Goal: Task Accomplishment & Management: Manage account settings

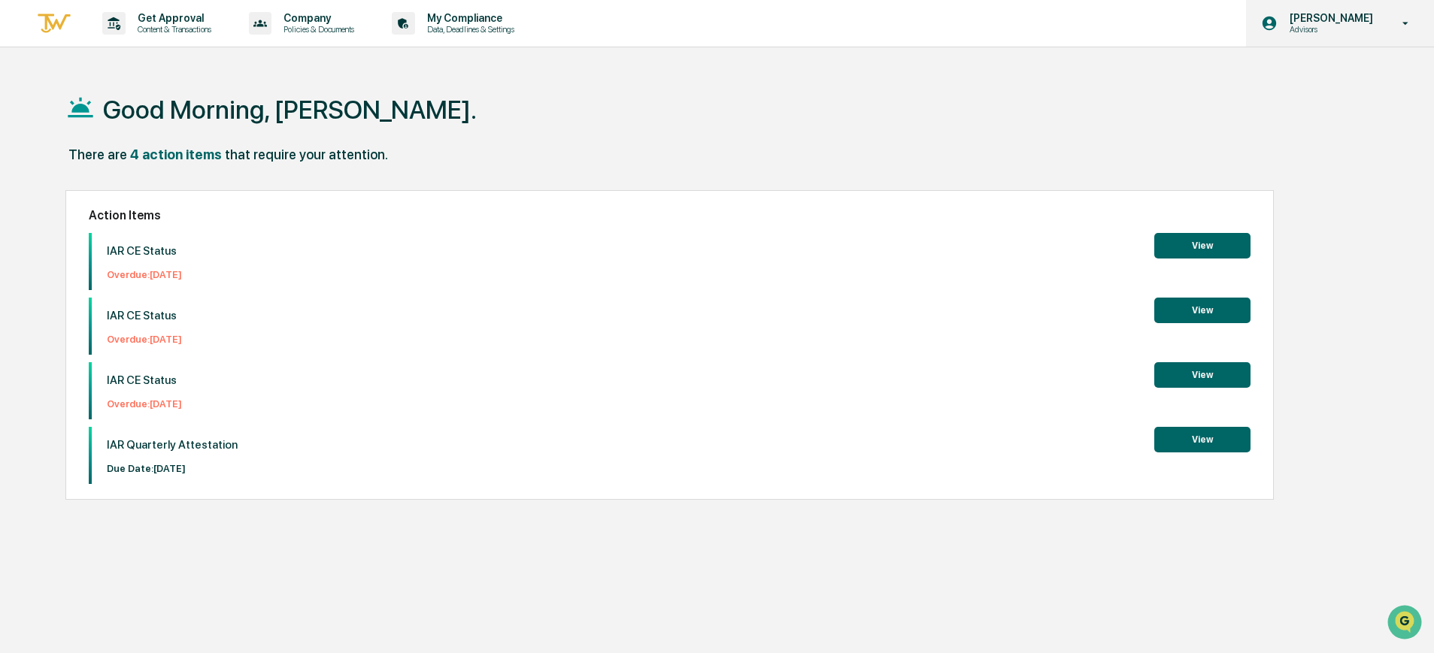
click at [1332, 29] on p "Advisors" at bounding box center [1329, 29] width 103 height 11
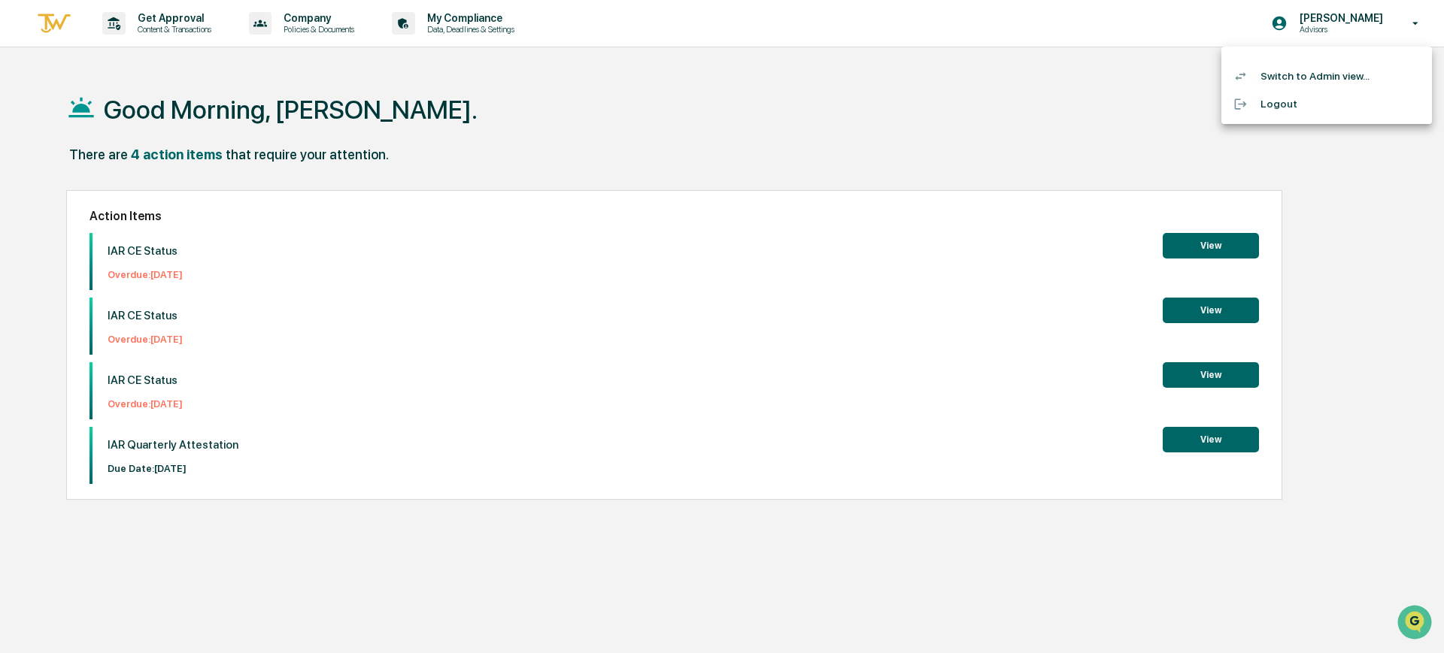
click at [725, 79] on div at bounding box center [722, 326] width 1444 height 653
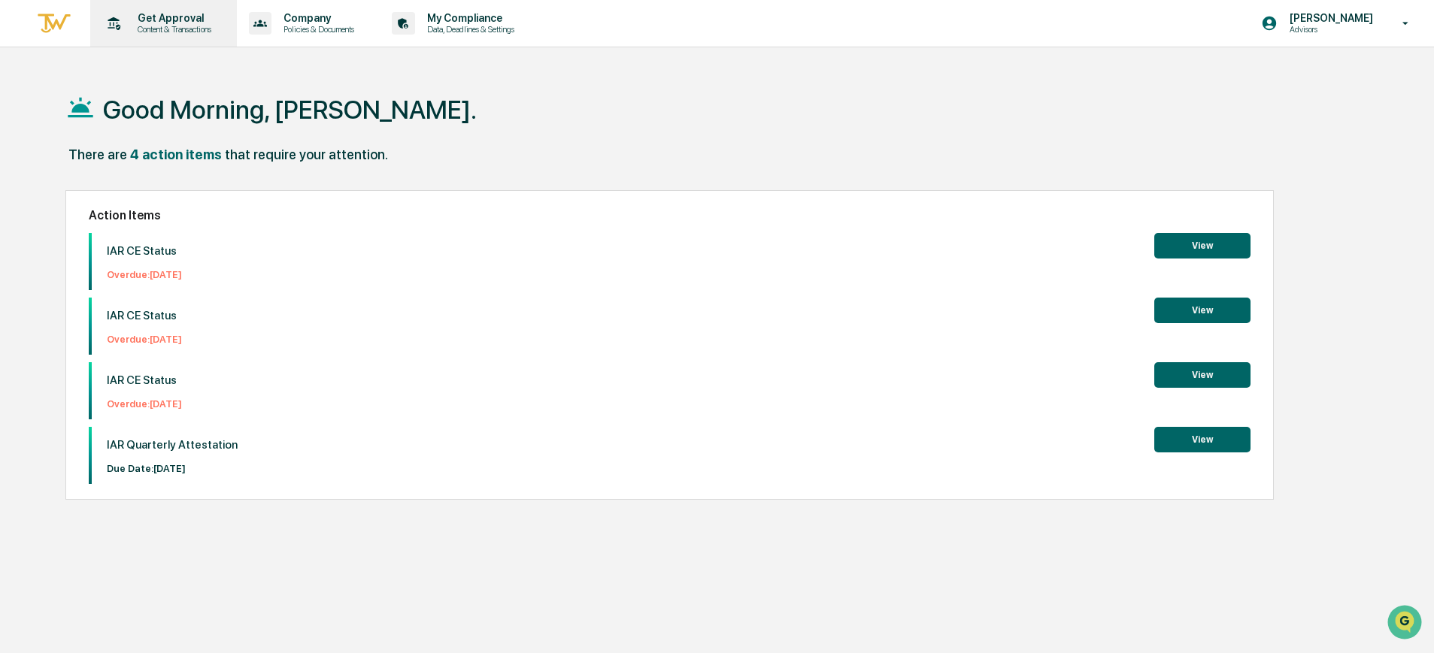
click at [171, 13] on p "Get Approval" at bounding box center [172, 18] width 93 height 12
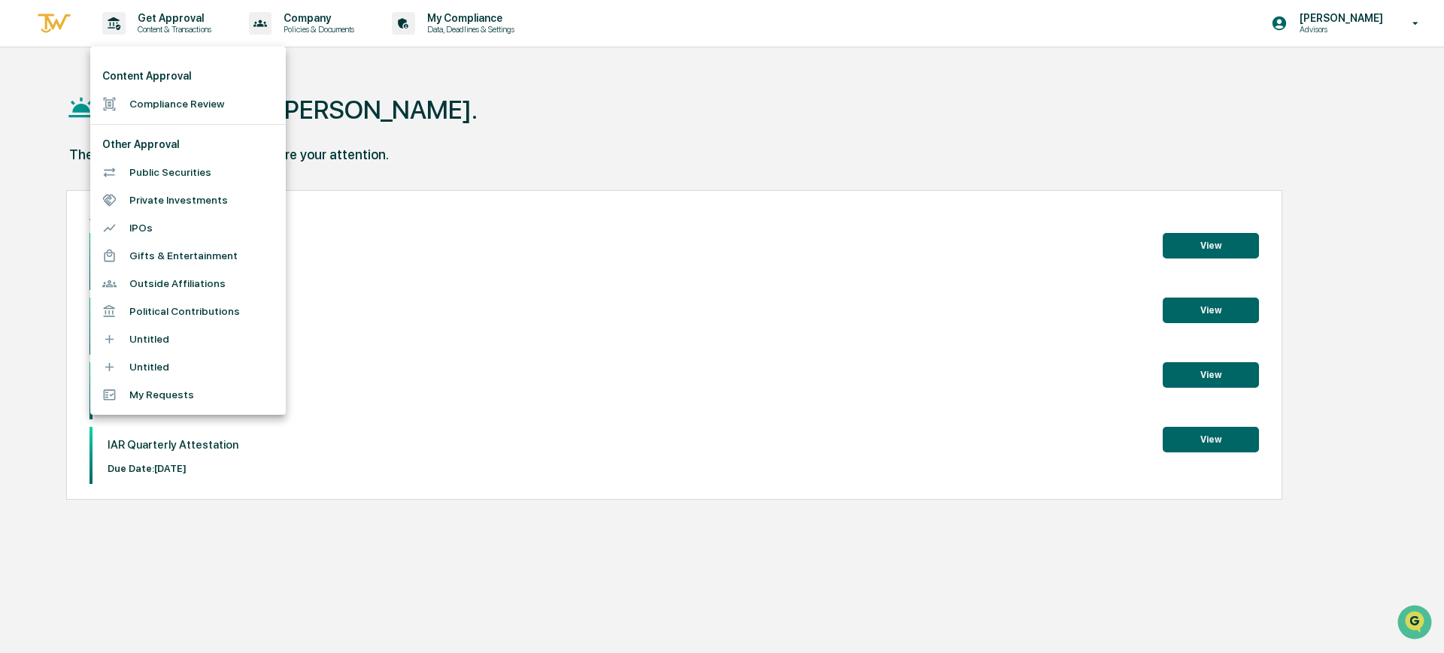
click at [327, 19] on div at bounding box center [722, 326] width 1444 height 653
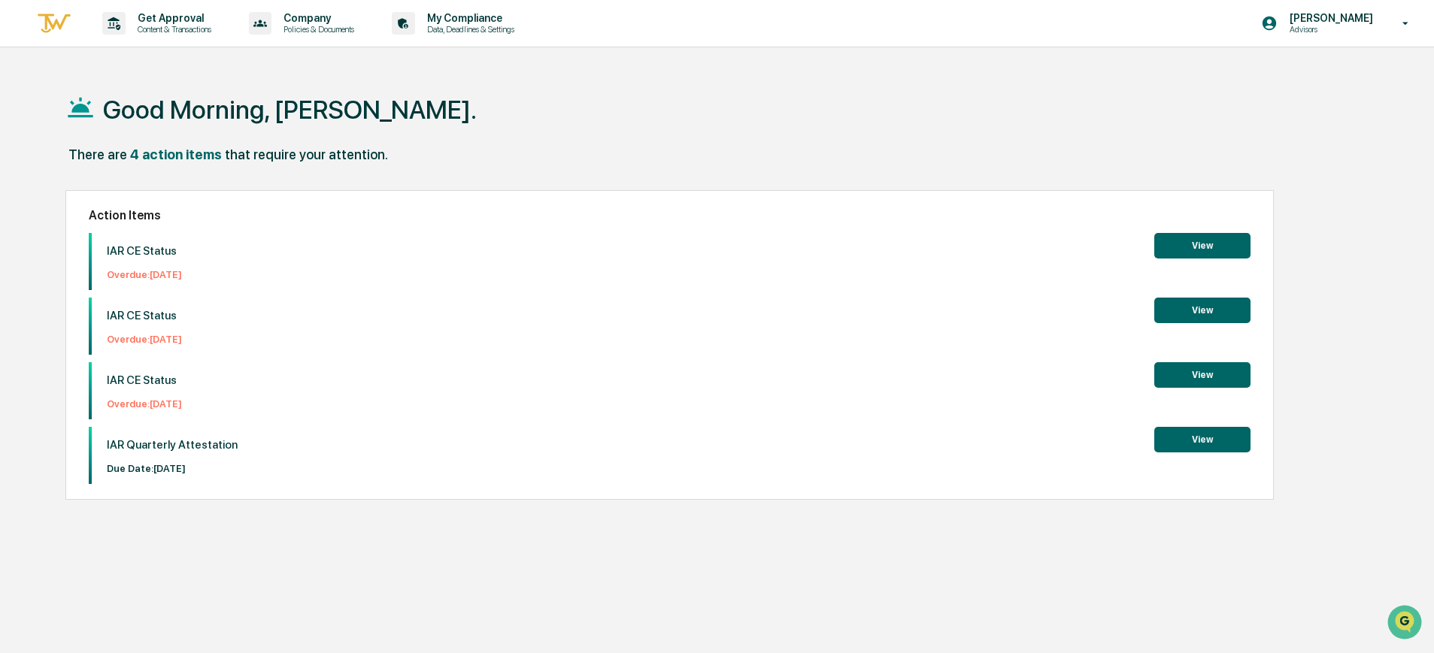
click at [315, 20] on p "Company" at bounding box center [316, 18] width 90 height 12
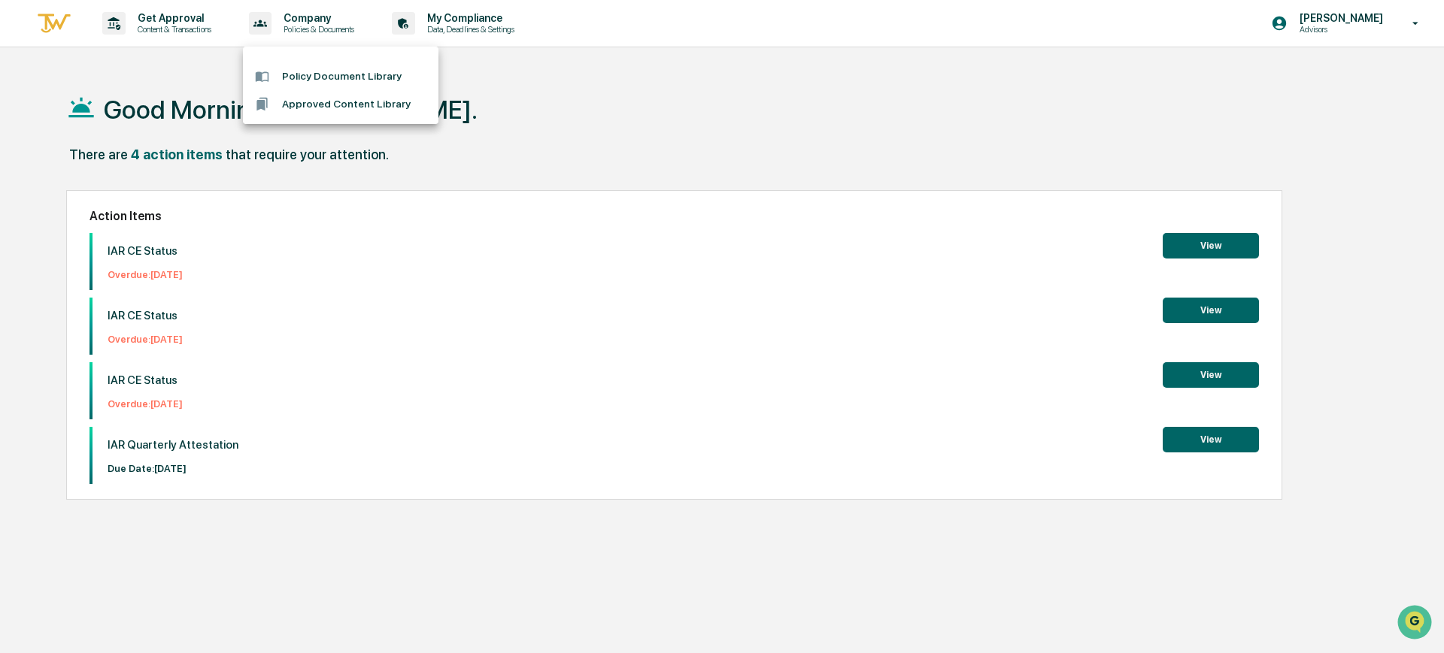
click at [482, 26] on div at bounding box center [722, 326] width 1444 height 653
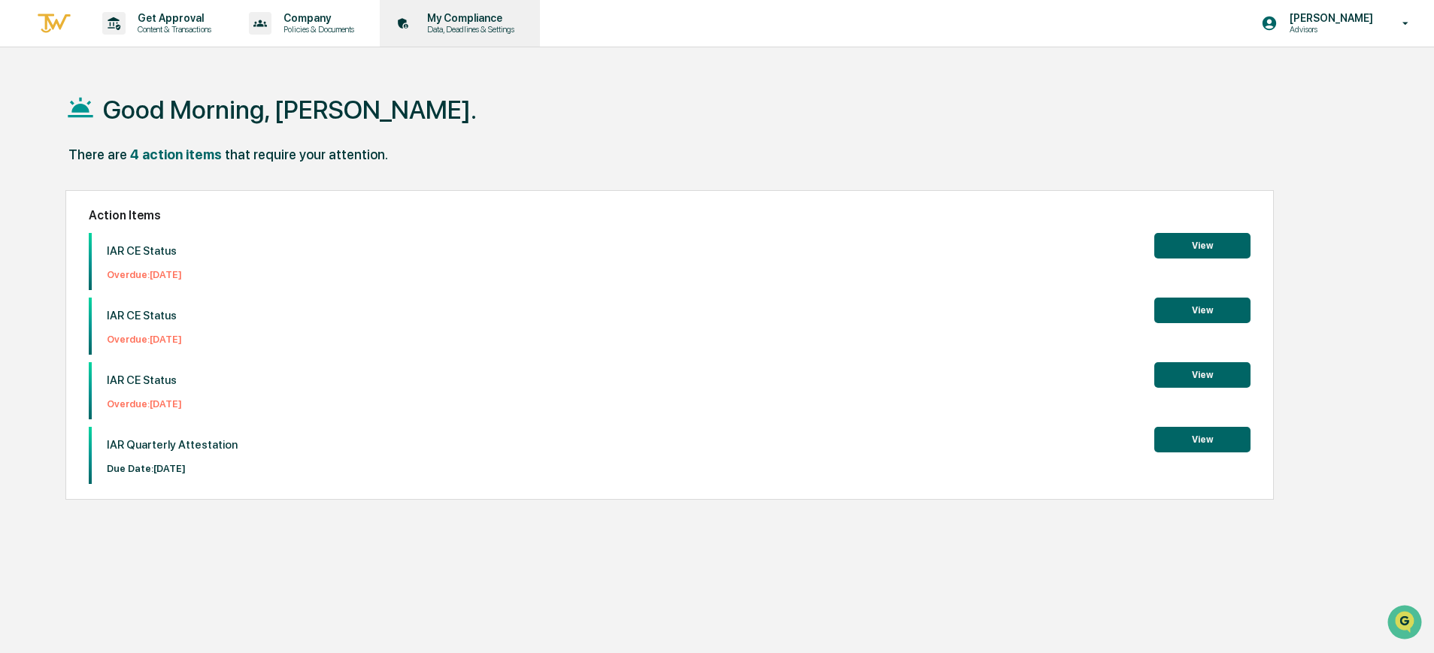
click at [481, 19] on p "My Compliance" at bounding box center [468, 18] width 107 height 12
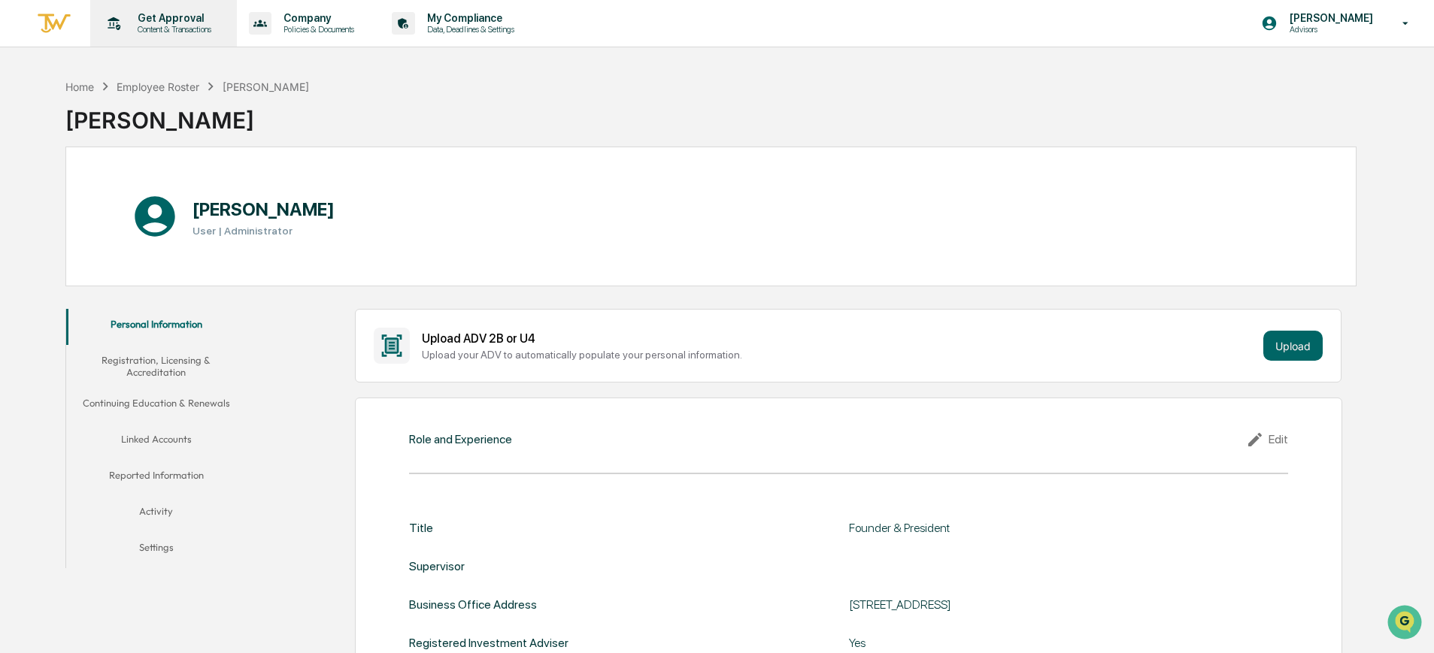
click at [141, 26] on p "Content & Transactions" at bounding box center [172, 29] width 93 height 11
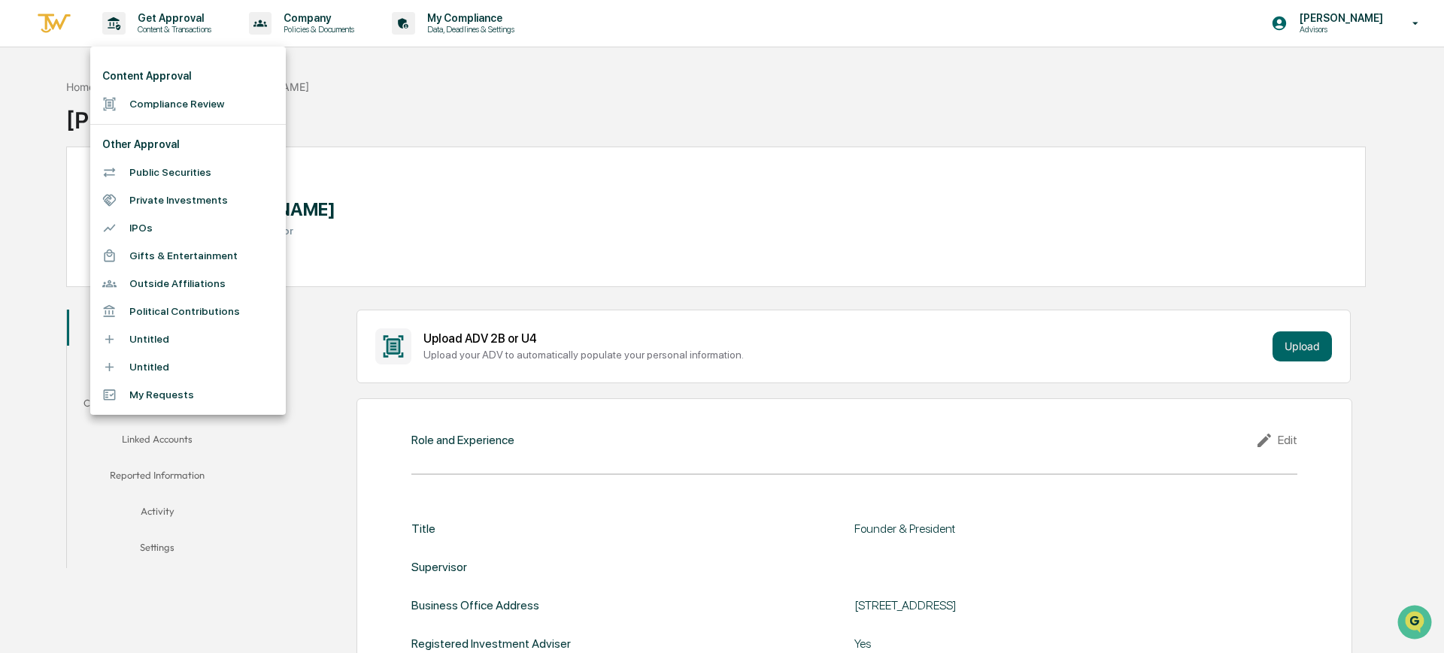
click at [350, 73] on div at bounding box center [722, 326] width 1444 height 653
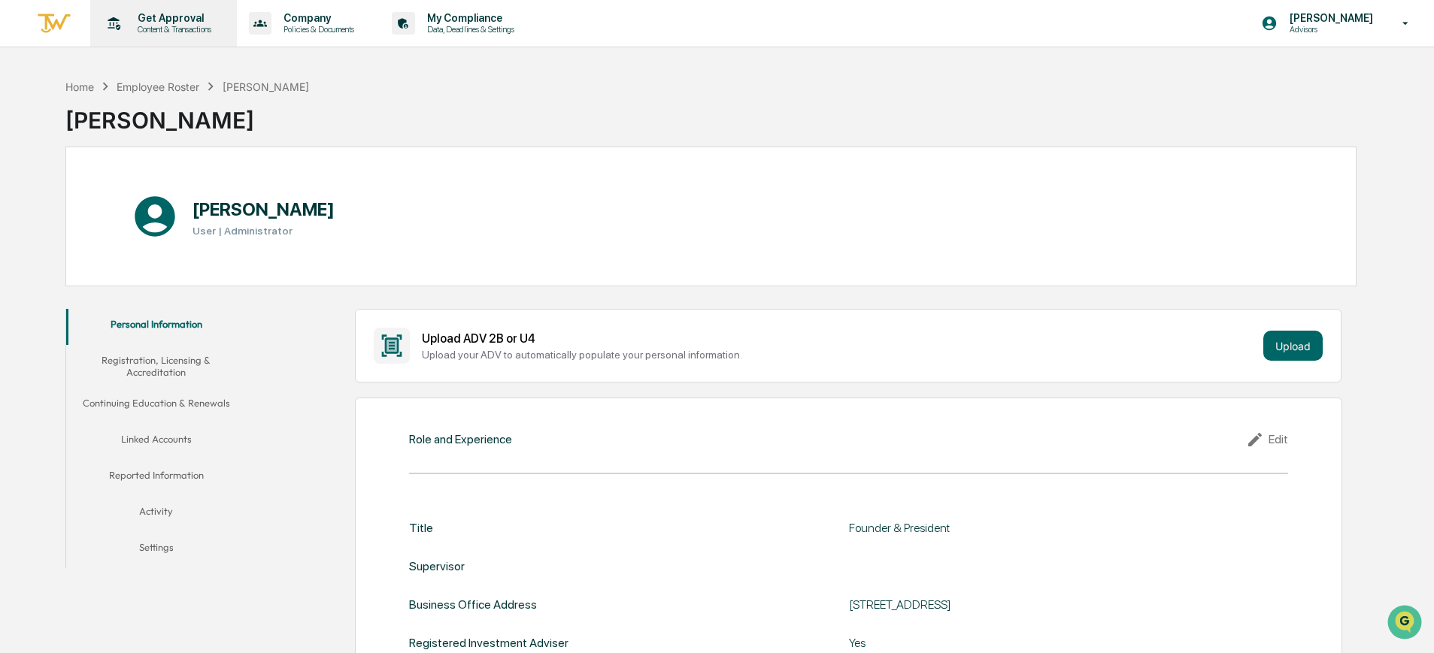
click at [165, 18] on p "Get Approval" at bounding box center [172, 18] width 93 height 12
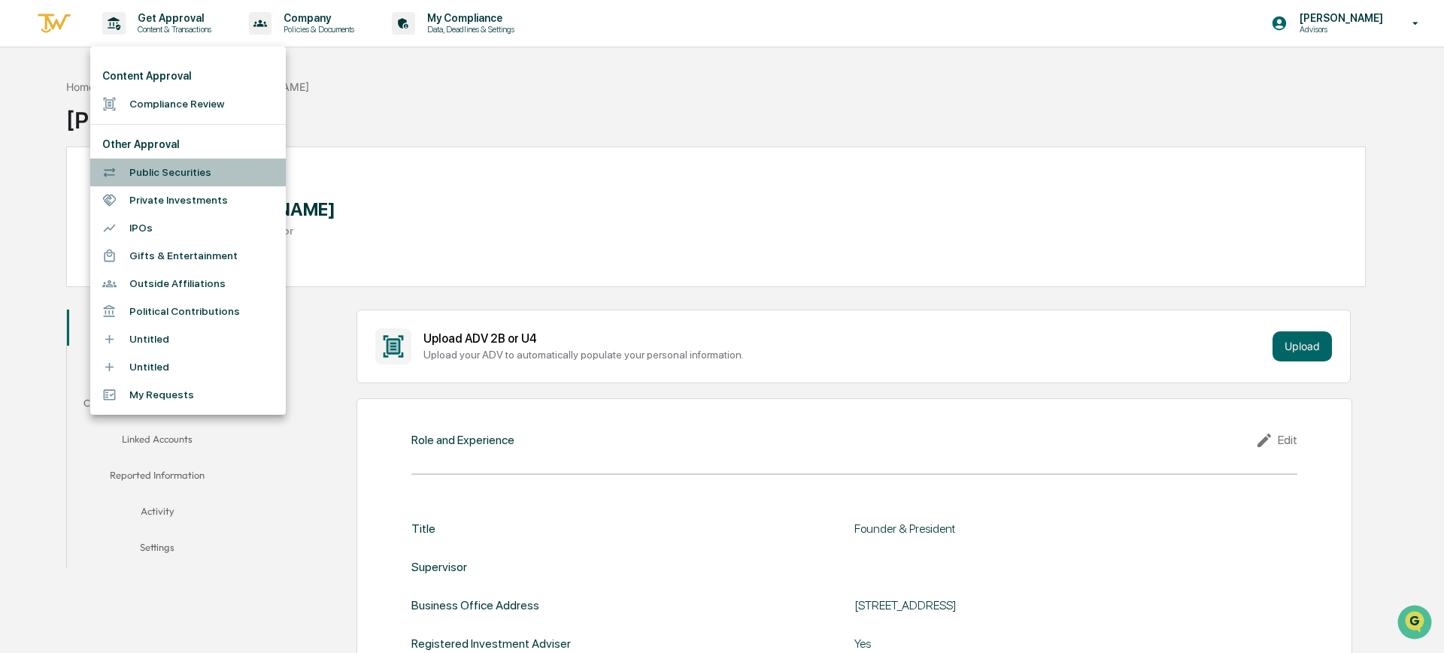
click at [201, 171] on li "Public Securities" at bounding box center [188, 173] width 196 height 28
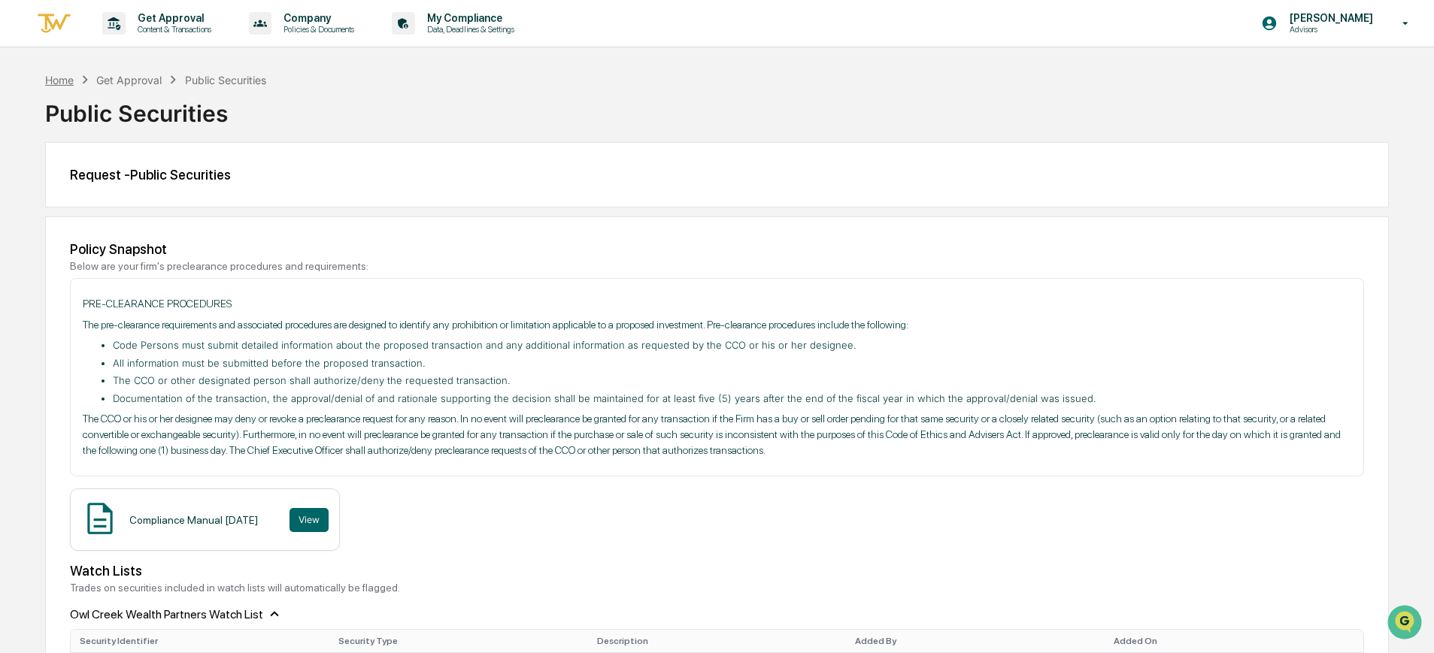
click at [59, 77] on div "Home" at bounding box center [59, 80] width 29 height 13
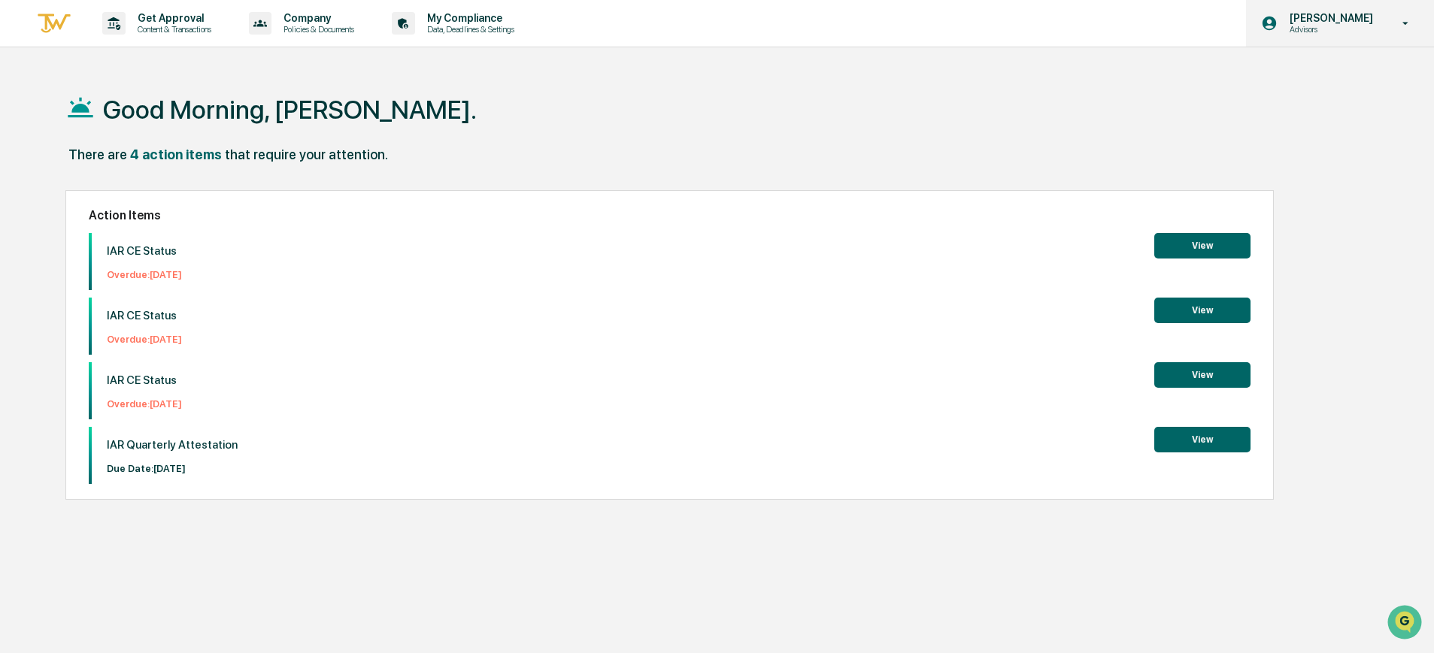
click at [1383, 26] on div "Justin Apt Advisors" at bounding box center [1340, 23] width 188 height 47
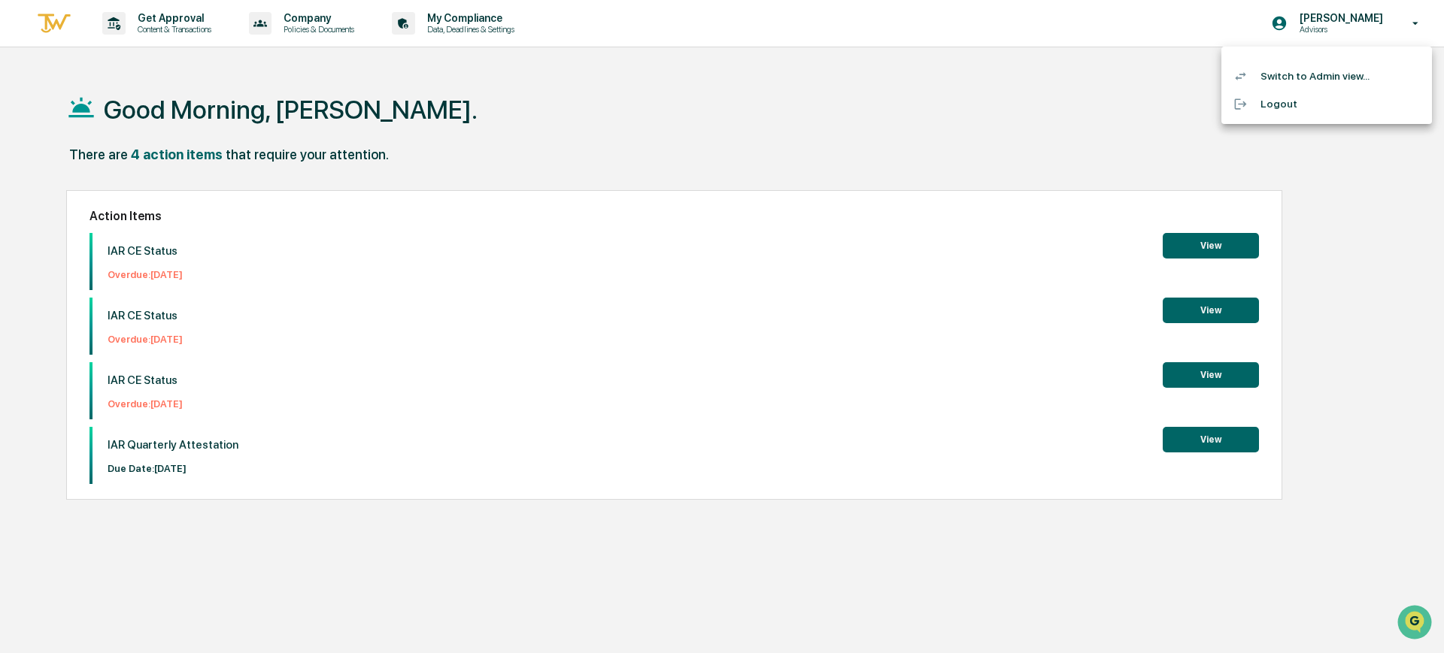
click at [1305, 79] on li "Switch to Admin view..." at bounding box center [1326, 76] width 211 height 28
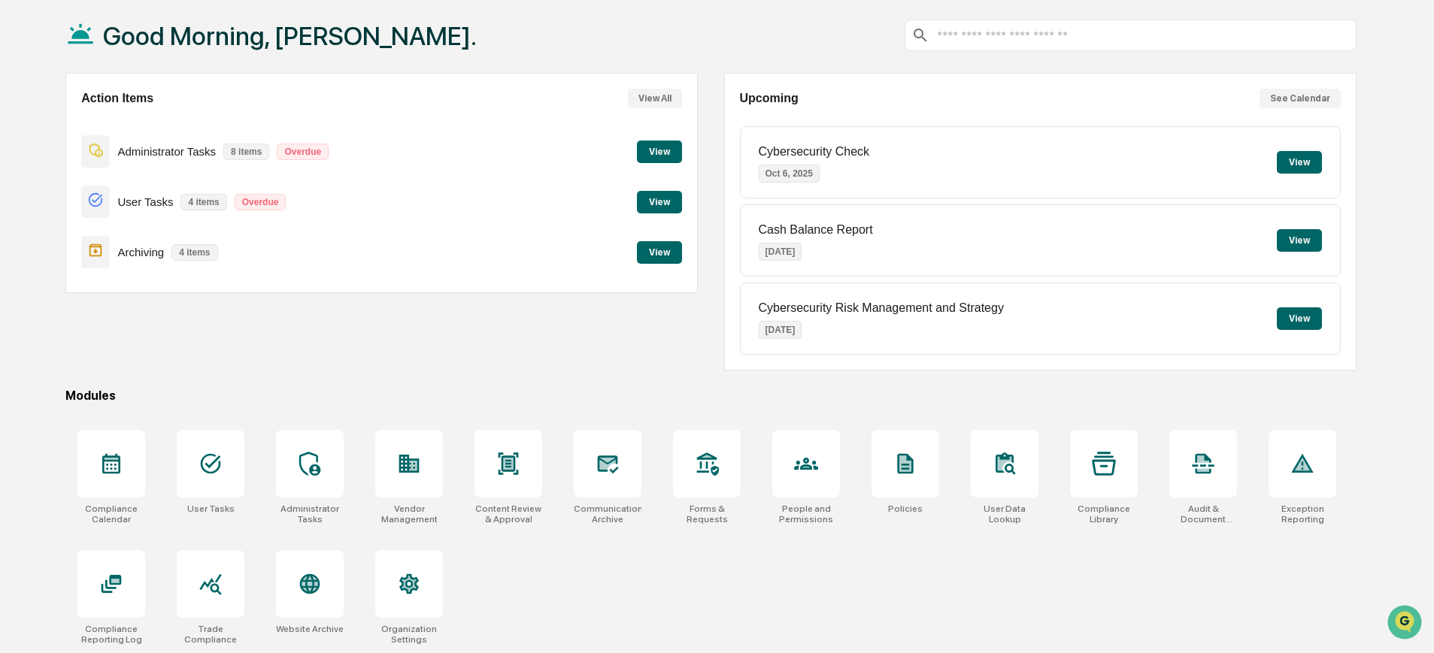
scroll to position [74, 0]
click at [211, 584] on icon at bounding box center [211, 583] width 24 height 24
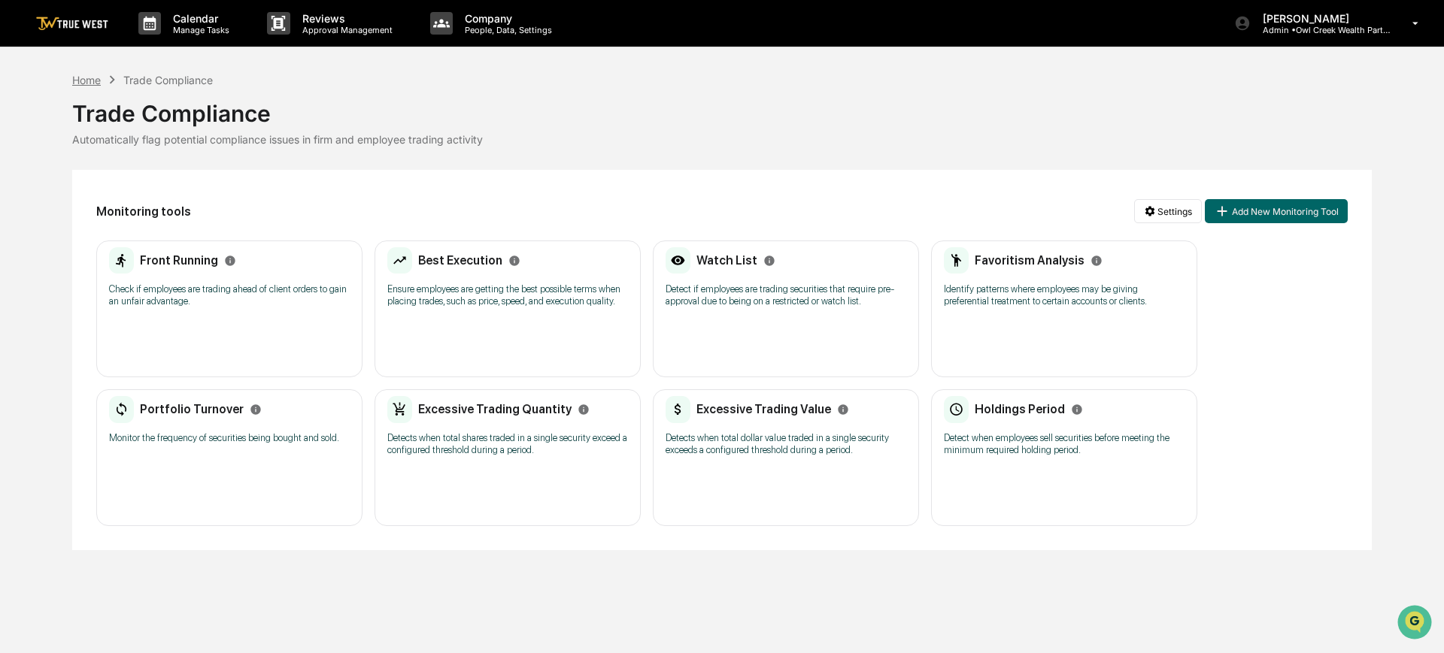
click at [92, 76] on div "Home" at bounding box center [86, 80] width 29 height 13
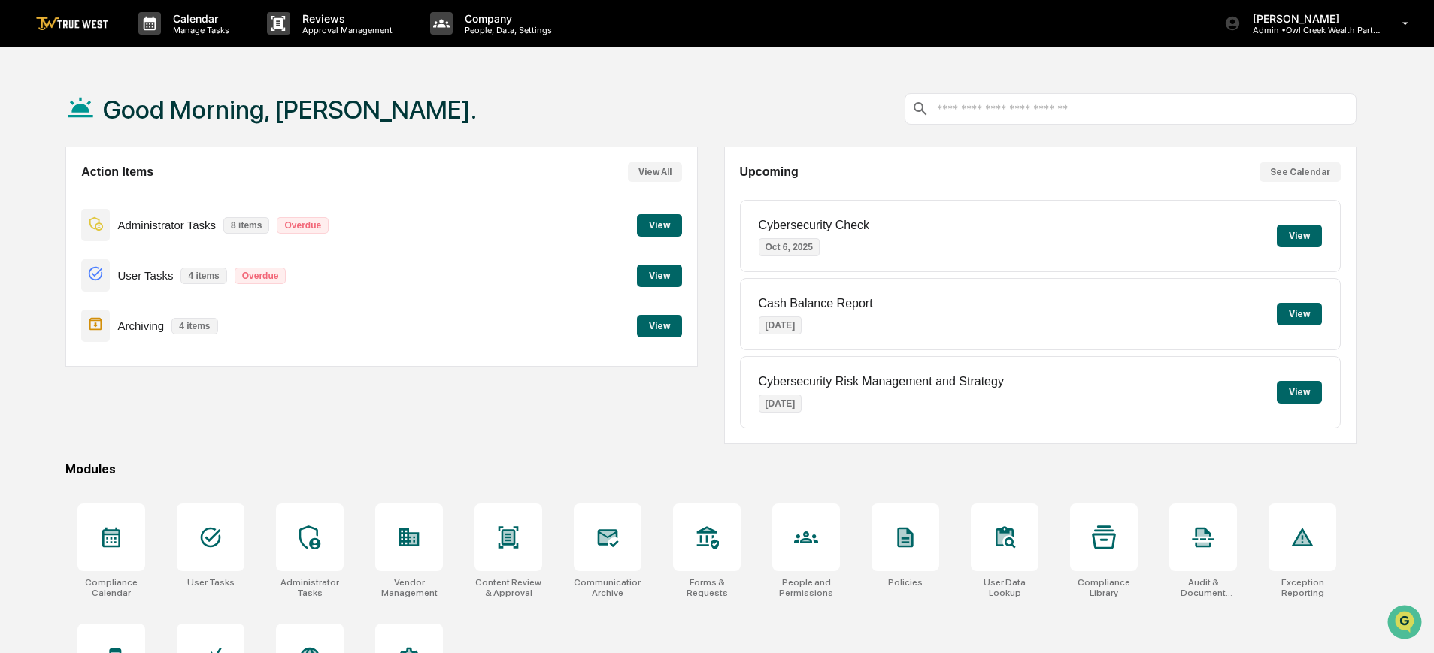
click at [996, 117] on div at bounding box center [1131, 109] width 452 height 32
click at [999, 115] on input "text" at bounding box center [1142, 109] width 414 height 14
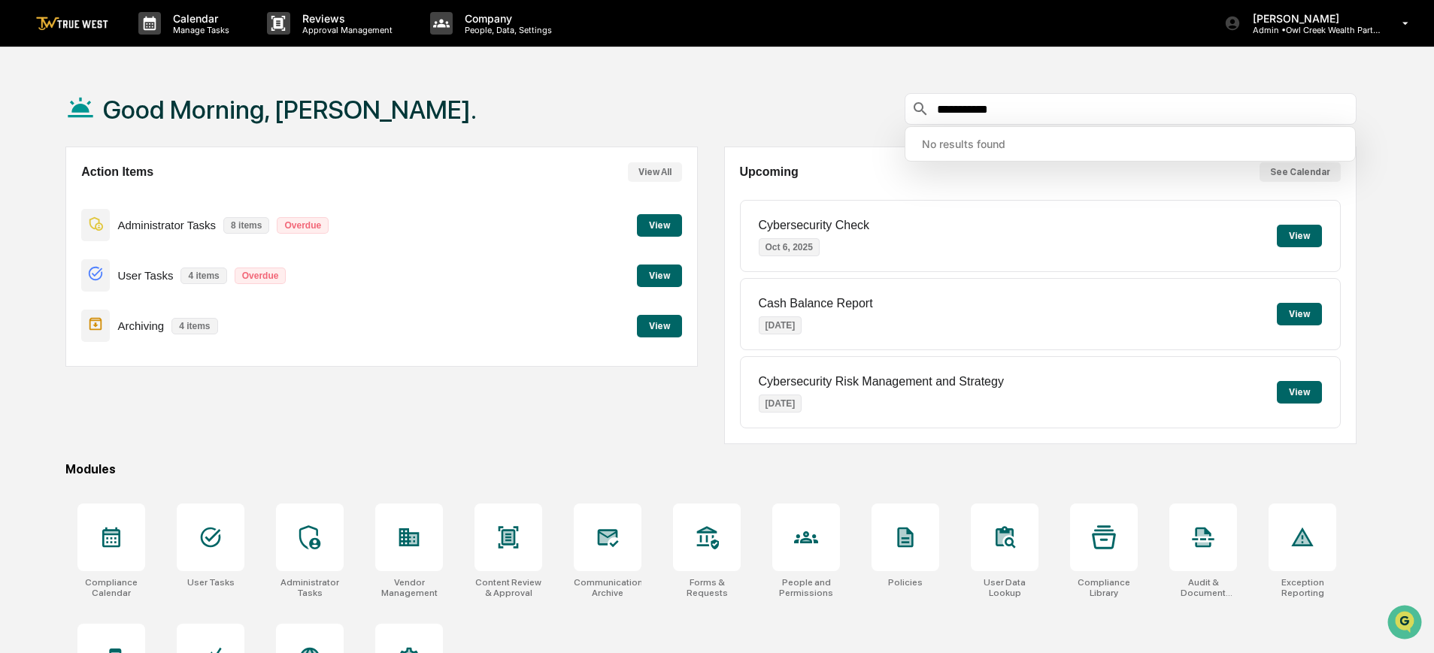
type input "**********"
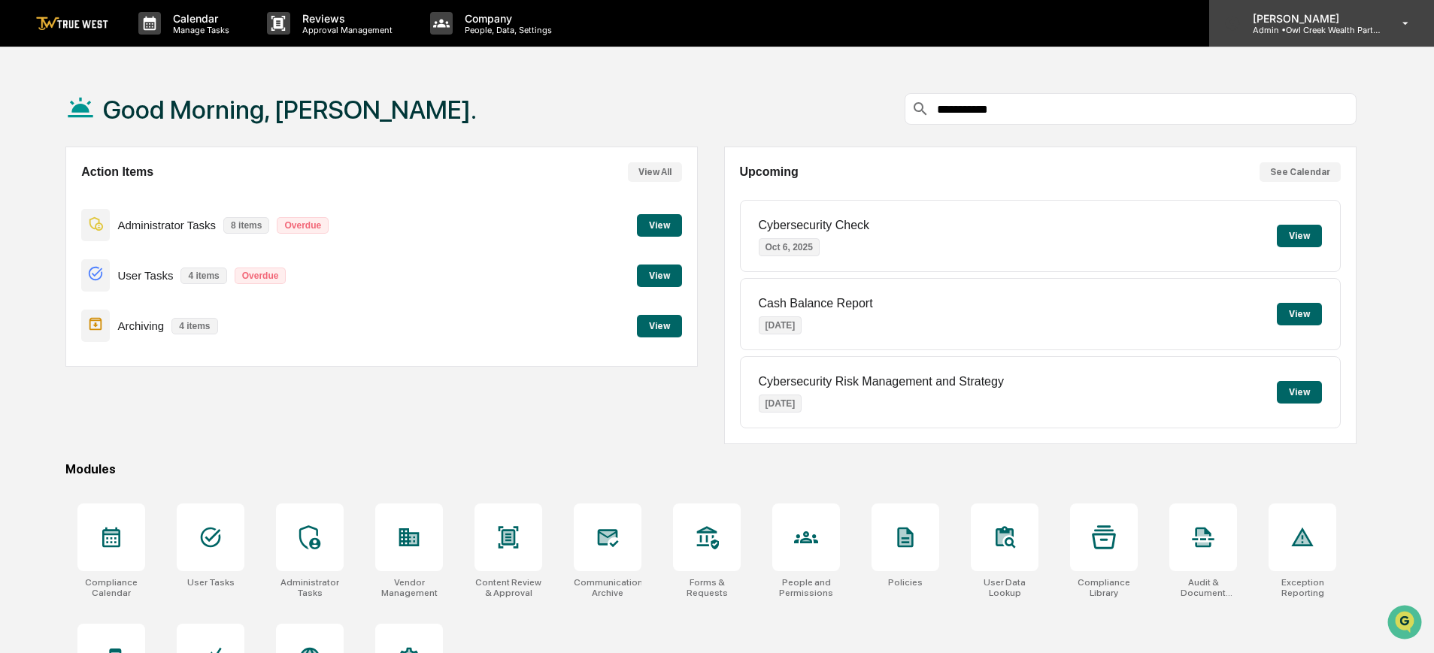
click at [1362, 23] on p "[PERSON_NAME]" at bounding box center [1311, 18] width 140 height 13
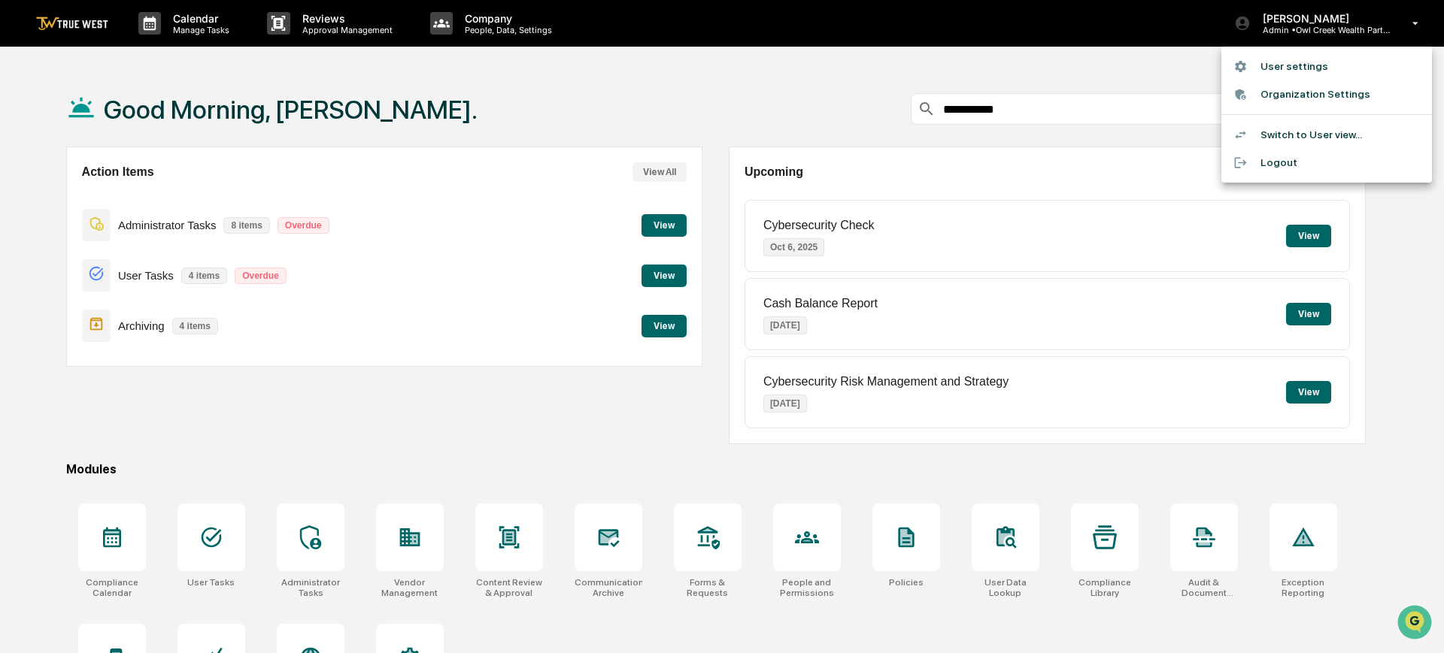
click at [1299, 130] on li "Switch to User view..." at bounding box center [1326, 135] width 211 height 28
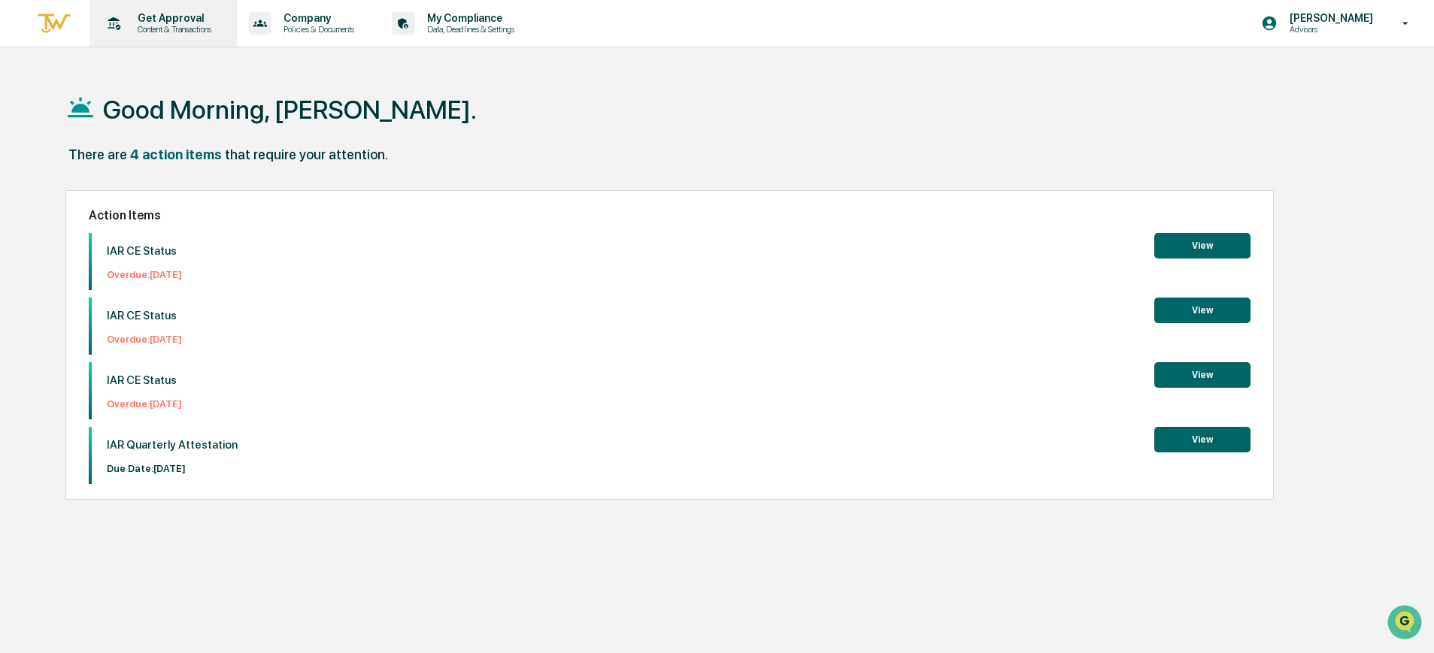
click at [165, 24] on p "Content & Transactions" at bounding box center [172, 29] width 93 height 11
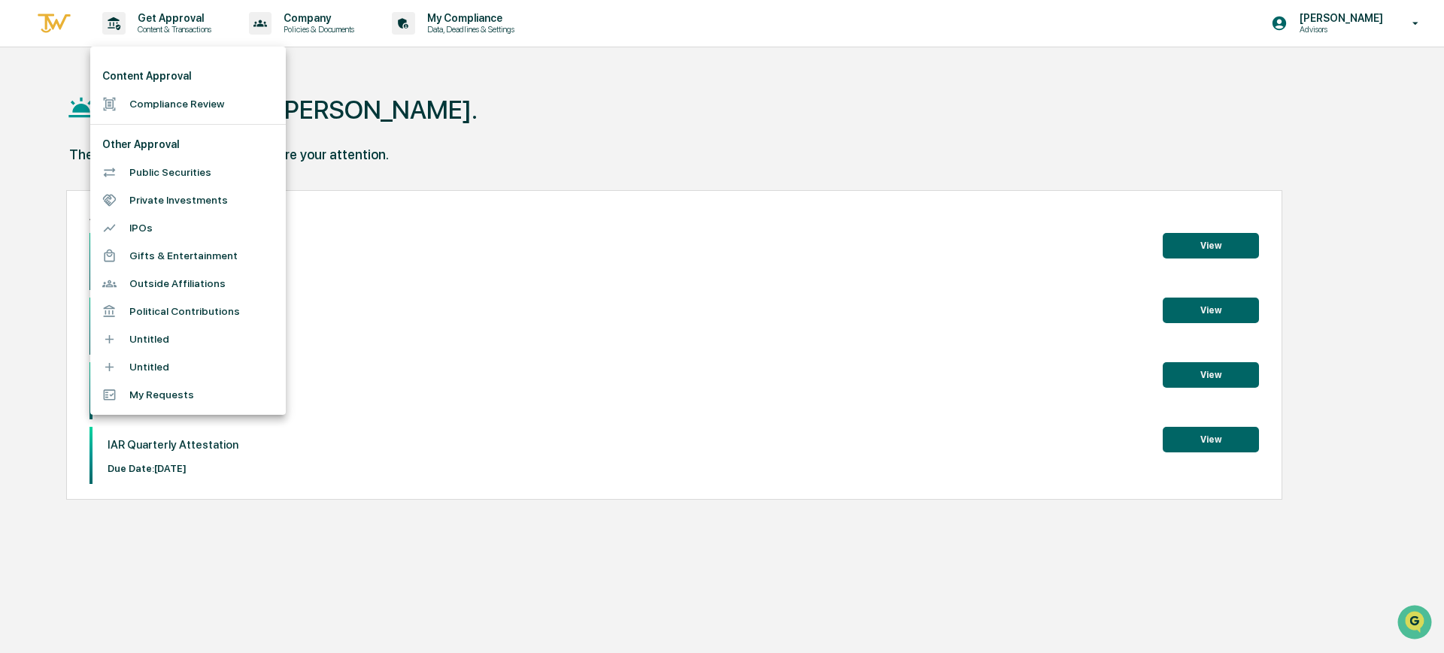
click at [587, 128] on div at bounding box center [722, 326] width 1444 height 653
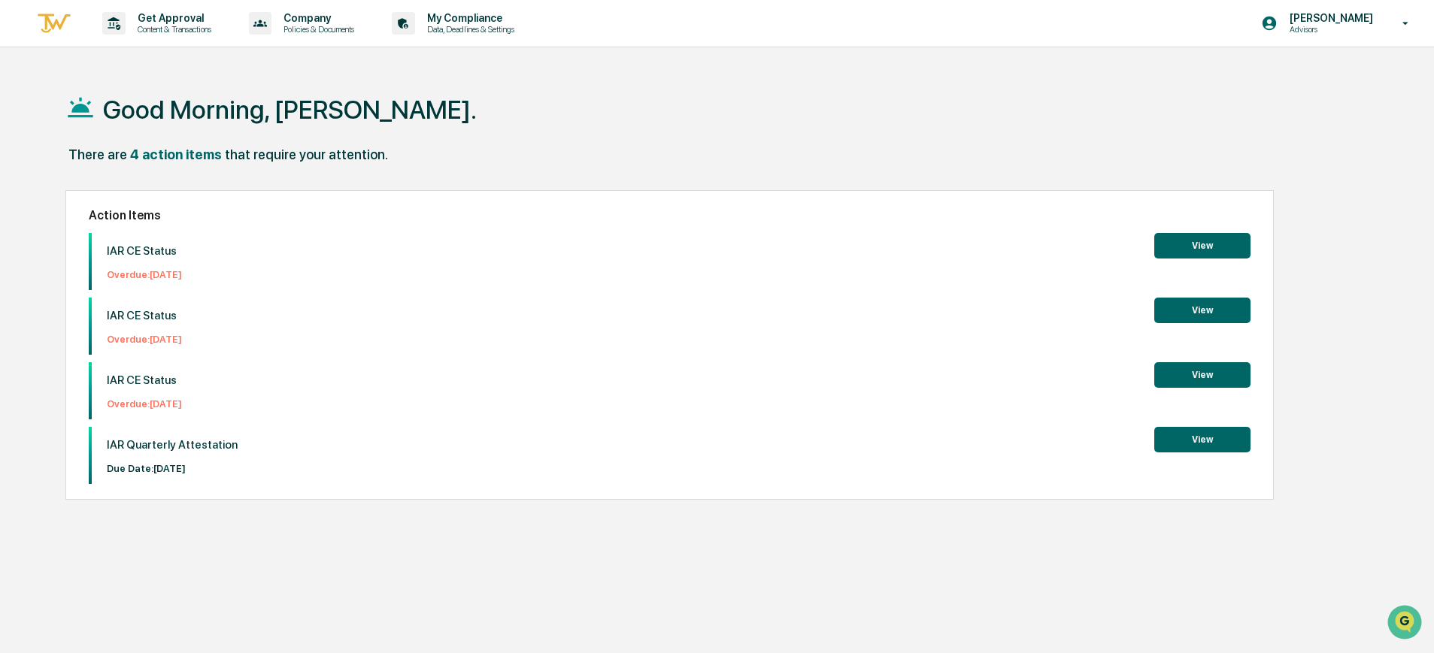
click at [59, 19] on img at bounding box center [54, 23] width 36 height 25
click at [178, 26] on p "Content & Transactions" at bounding box center [172, 29] width 93 height 11
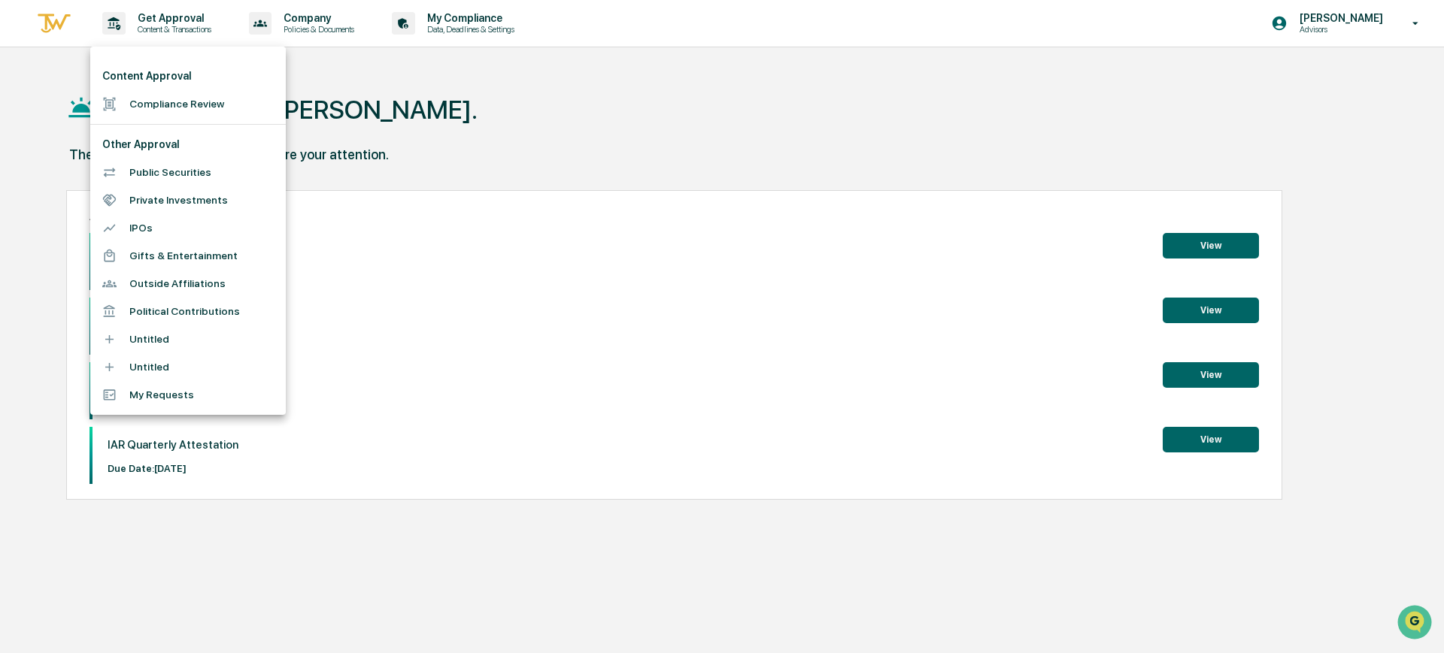
click at [207, 96] on li "Compliance Review" at bounding box center [188, 104] width 196 height 28
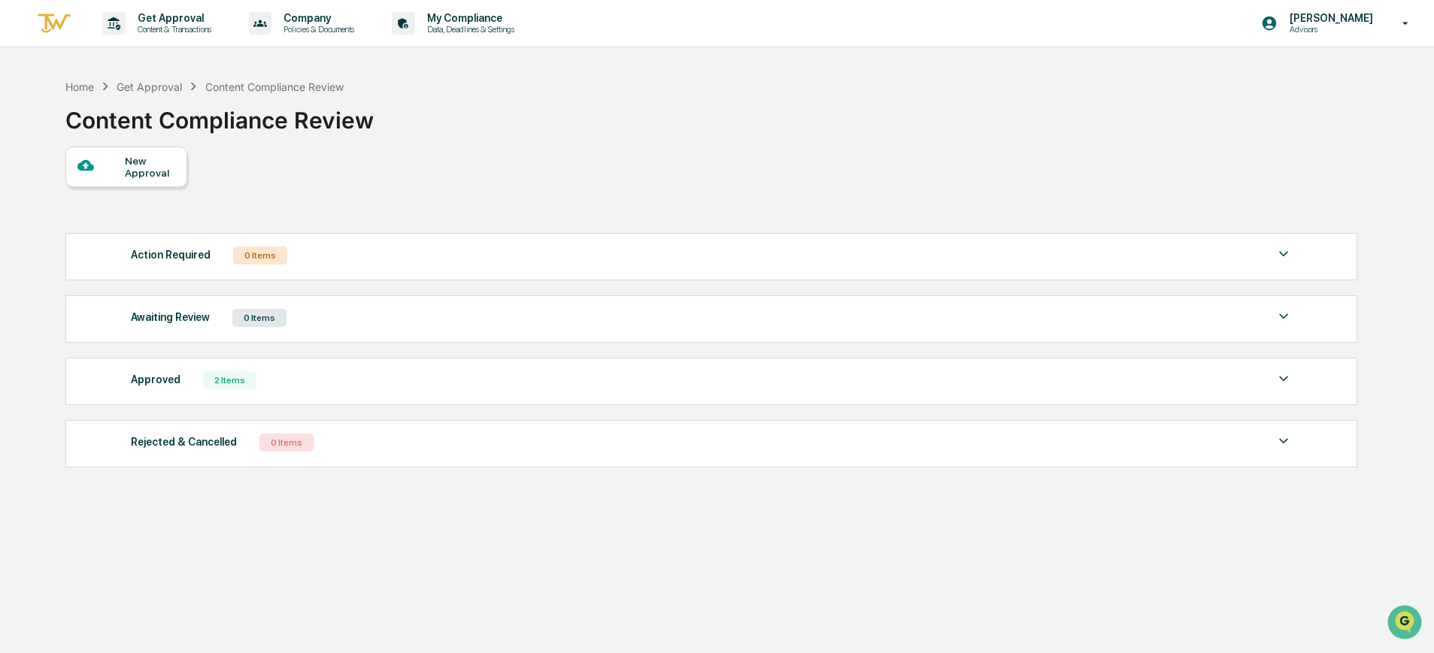
click at [150, 173] on div "New Approval" at bounding box center [150, 167] width 50 height 24
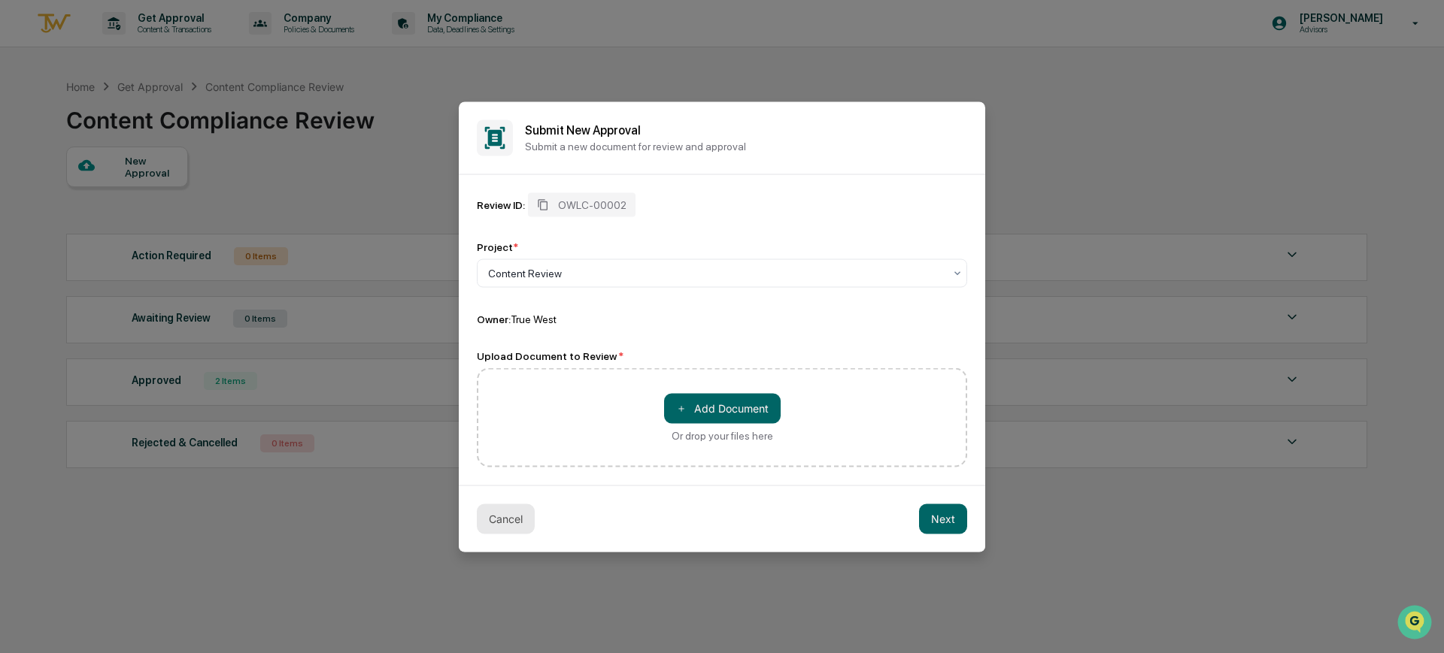
click at [495, 516] on button "Cancel" at bounding box center [506, 519] width 58 height 30
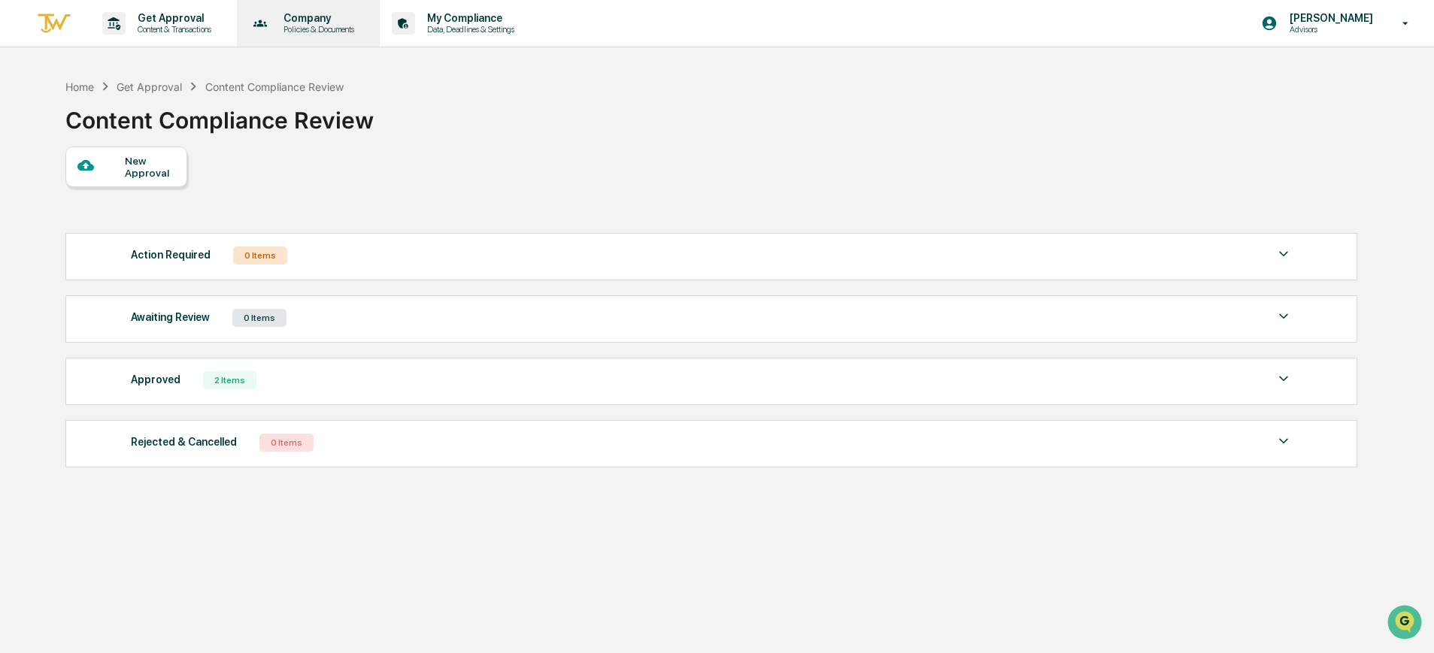
click at [301, 27] on p "Policies & Documents" at bounding box center [316, 29] width 90 height 11
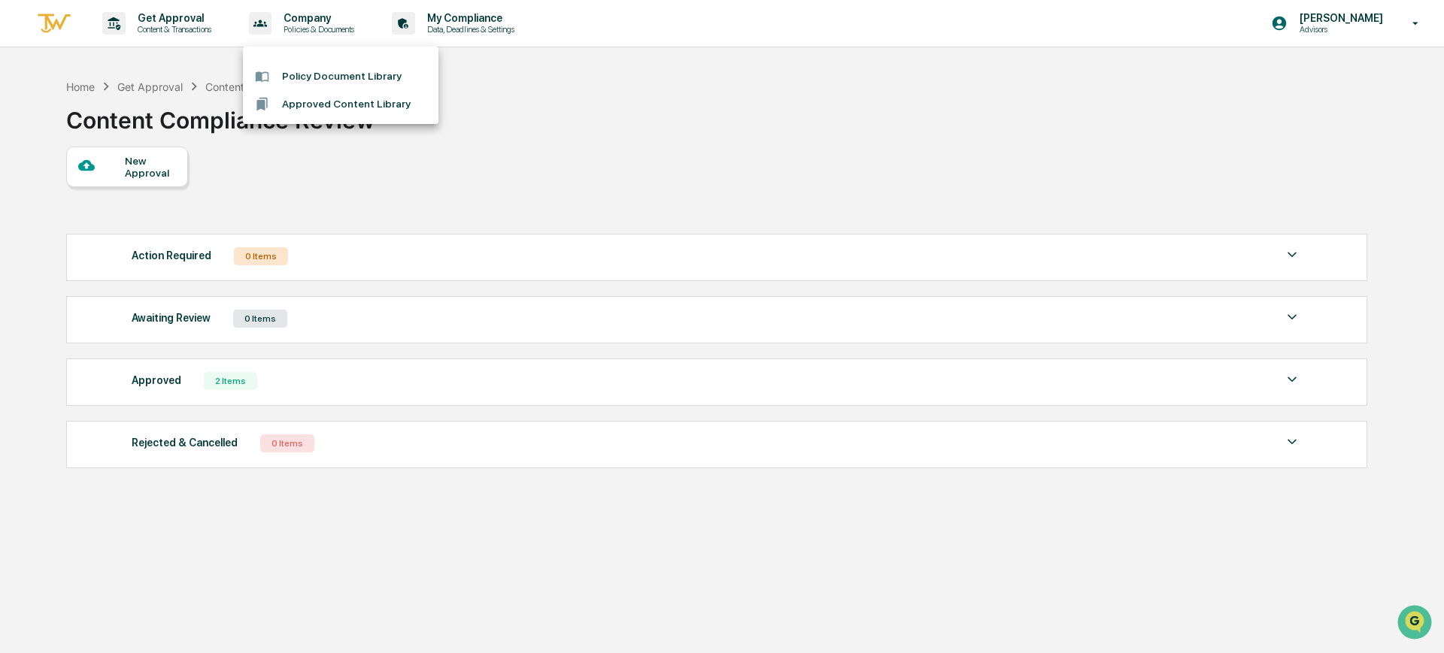
click at [1380, 22] on div at bounding box center [722, 326] width 1444 height 653
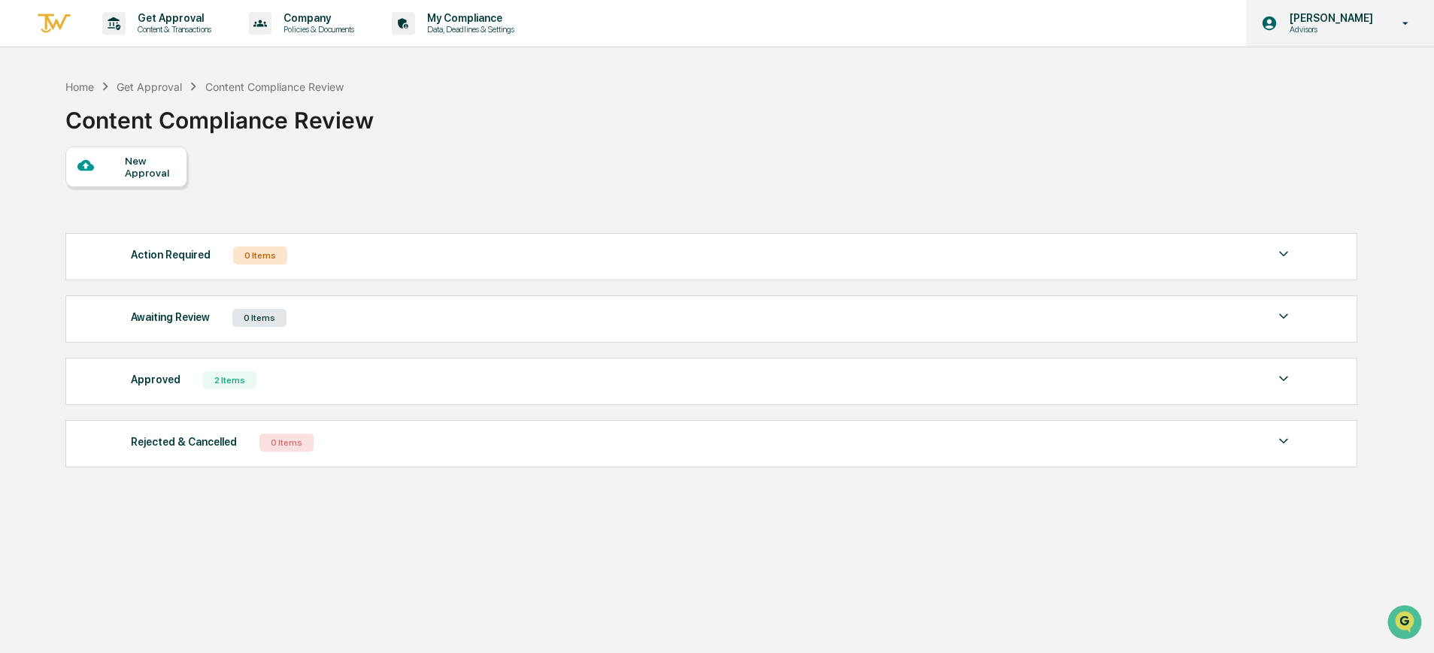
click at [1353, 29] on p "Advisors" at bounding box center [1329, 29] width 103 height 11
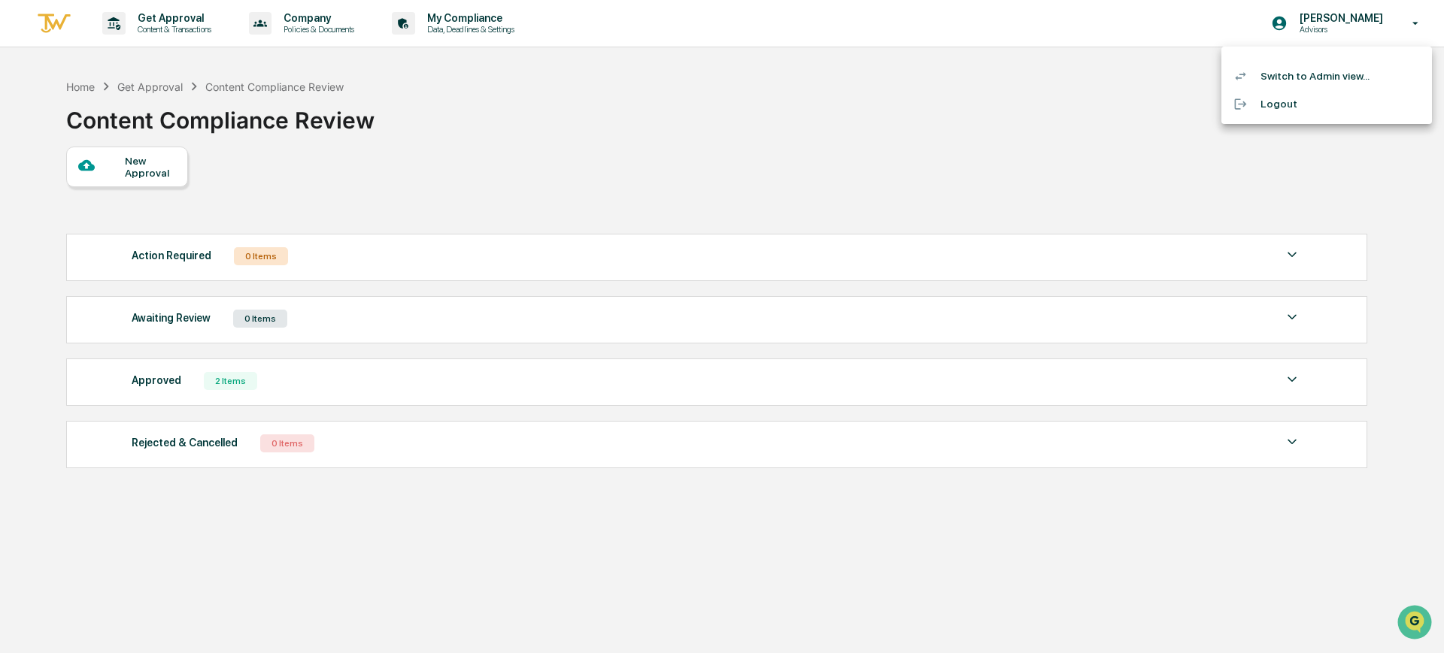
click at [1329, 71] on li "Switch to Admin view..." at bounding box center [1326, 76] width 211 height 28
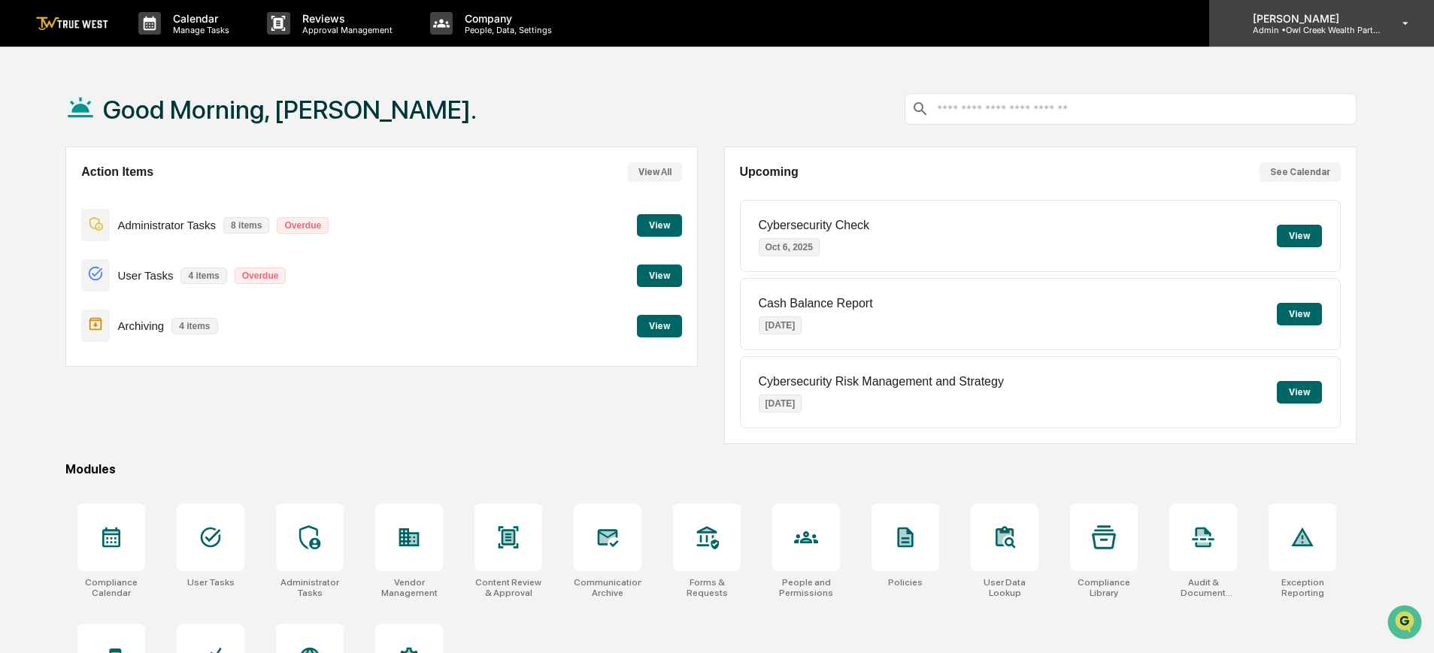
click at [1341, 23] on p "[PERSON_NAME]" at bounding box center [1311, 18] width 140 height 13
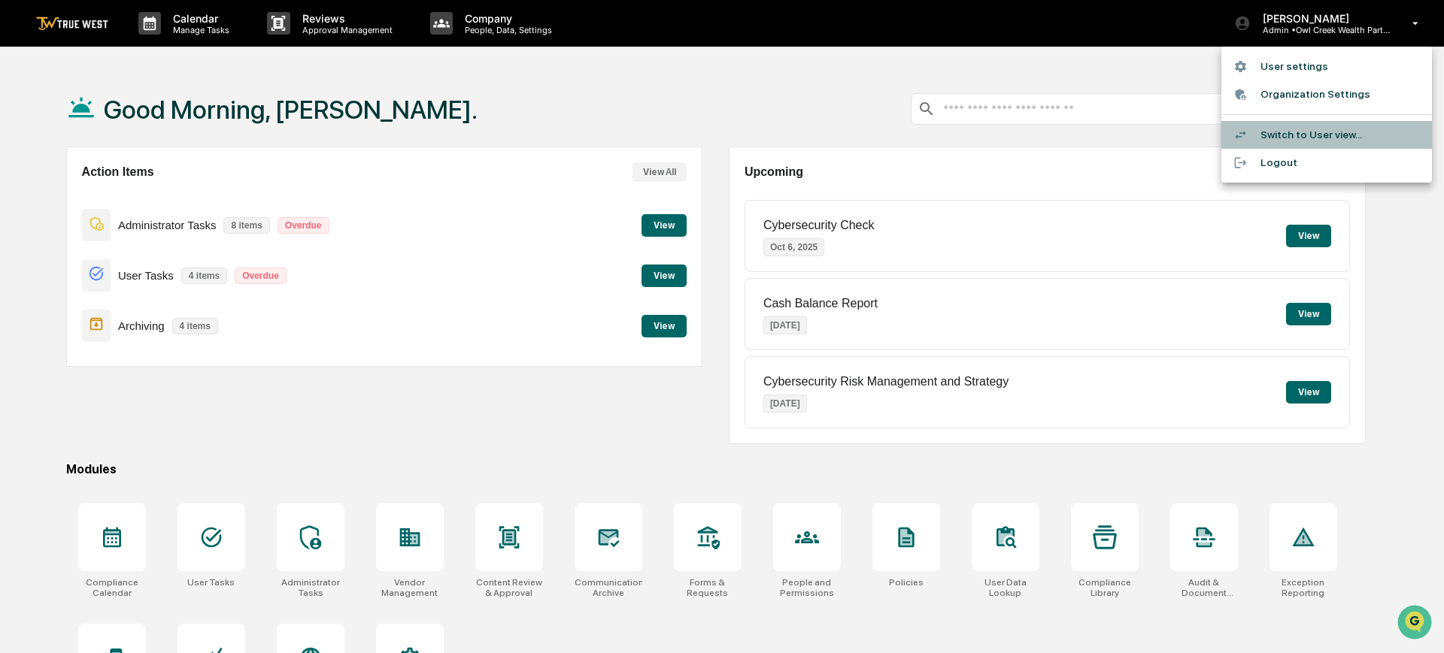
click at [1304, 129] on li "Switch to User view..." at bounding box center [1326, 135] width 211 height 28
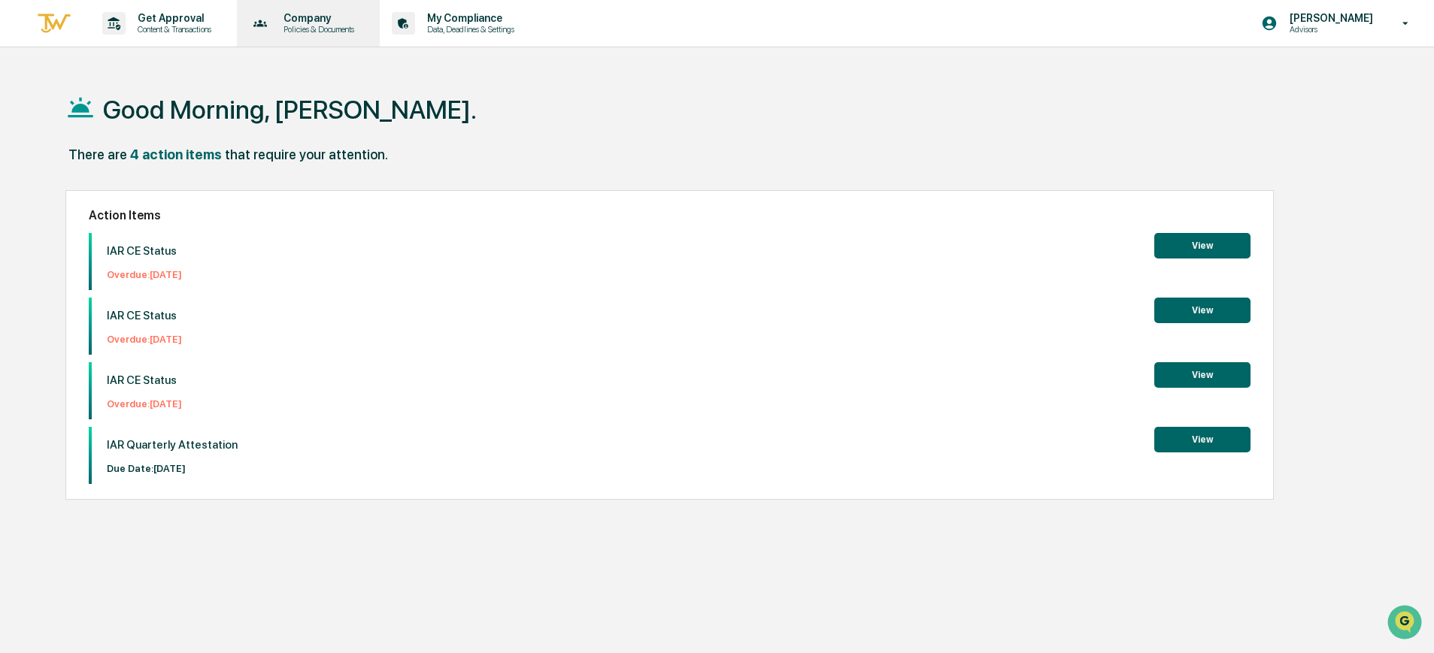
click at [323, 20] on p "Company" at bounding box center [316, 18] width 90 height 12
